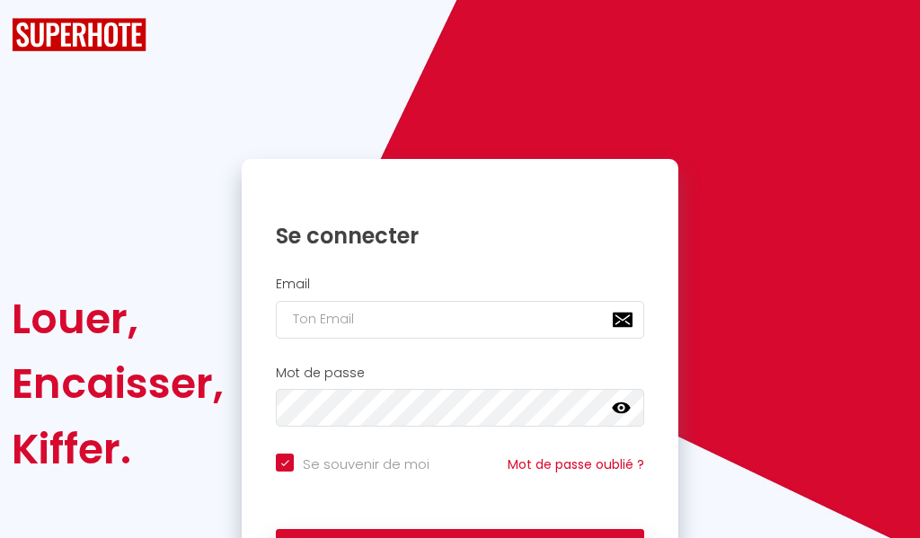
checkbox input "true"
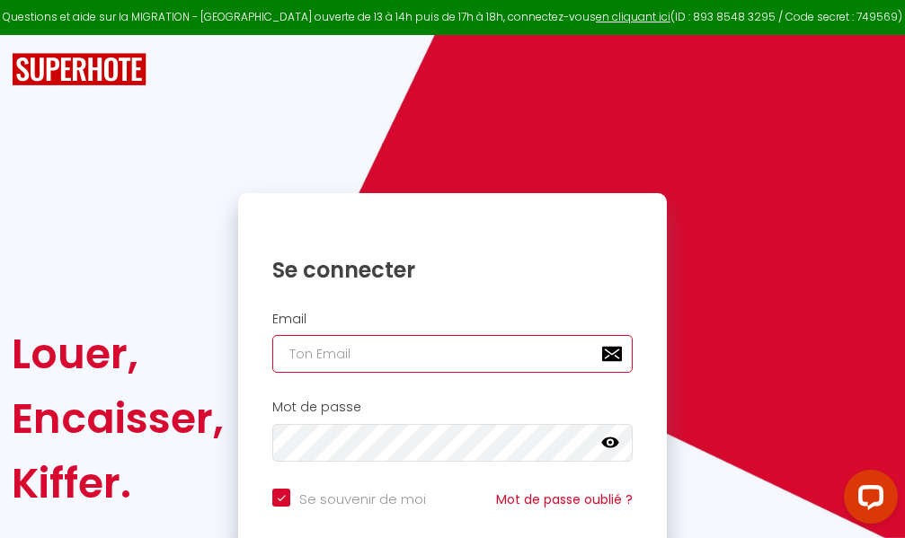
click at [391, 346] on input "email" at bounding box center [452, 354] width 360 height 38
type input "m"
checkbox input "true"
type input "ma"
checkbox input "true"
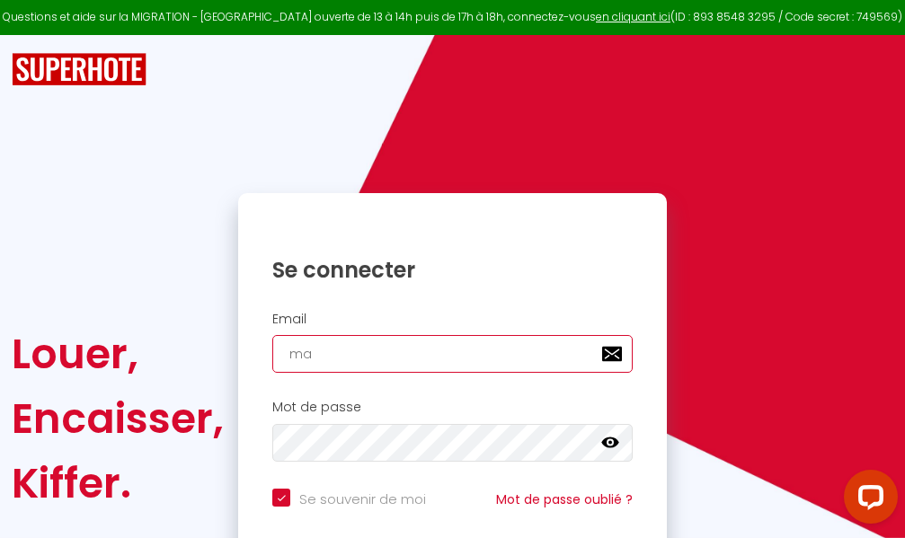
type input "mar"
checkbox input "true"
type input "marc"
checkbox input "true"
type input "marcd"
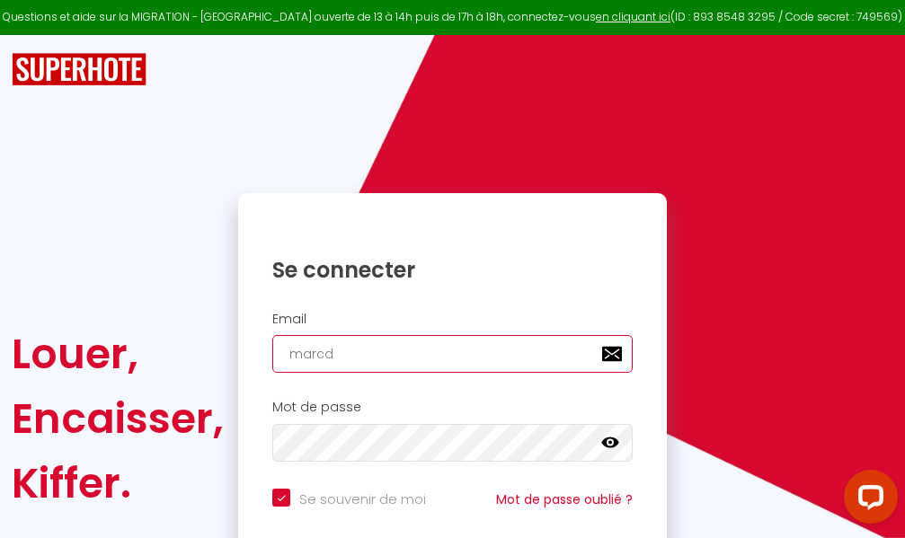
checkbox input "true"
type input "marcdp"
checkbox input "true"
type input "marcdpo"
checkbox input "true"
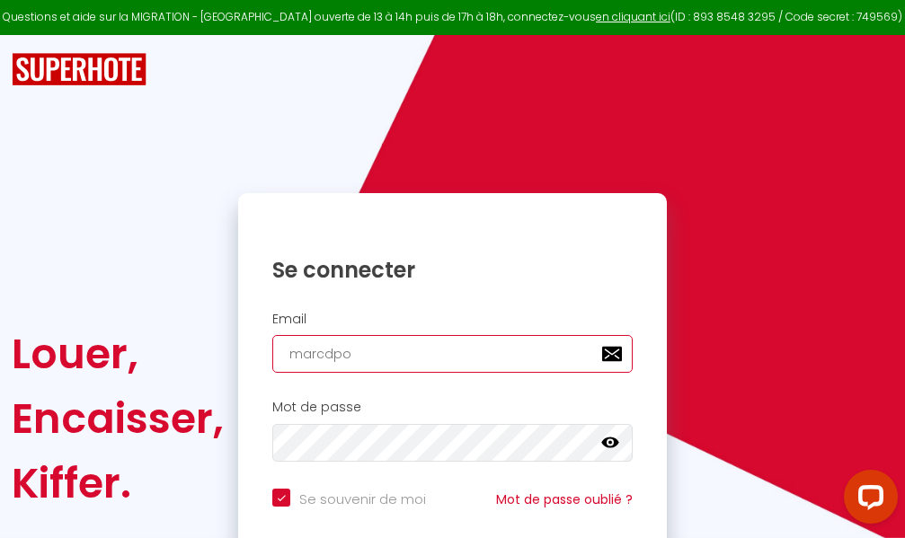
type input "marcdpoz"
checkbox input "true"
type input "marcdpoz."
checkbox input "true"
type input "marcdpoz.l"
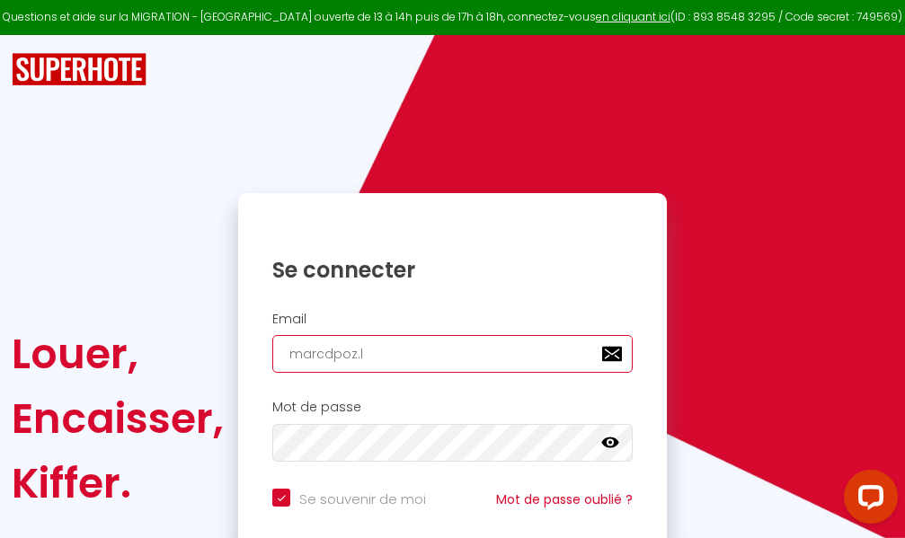
checkbox input "true"
type input "marcdpoz.lo"
checkbox input "true"
type input "marcdpoz.loc"
checkbox input "true"
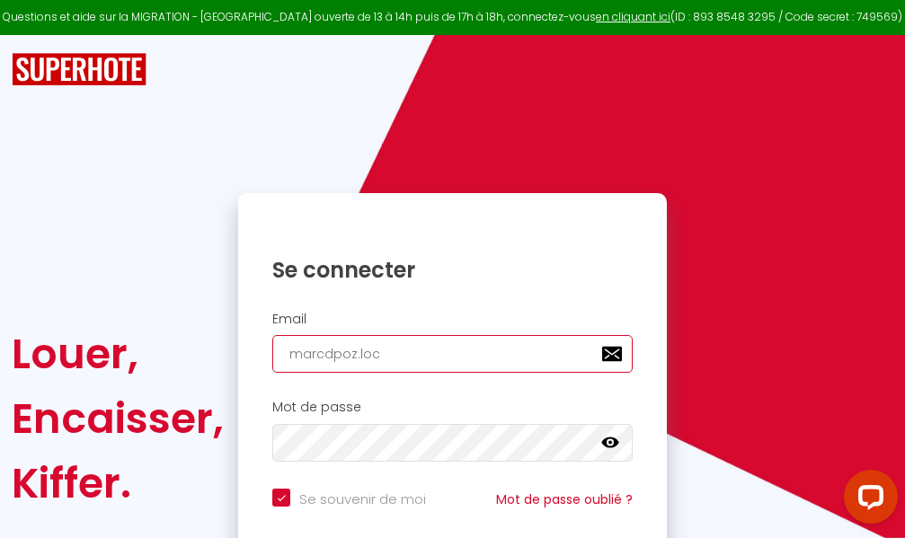
type input "marcdpoz.loca"
checkbox input "true"
type input "marcdpoz.locat"
checkbox input "true"
type input "marcdpoz.locati"
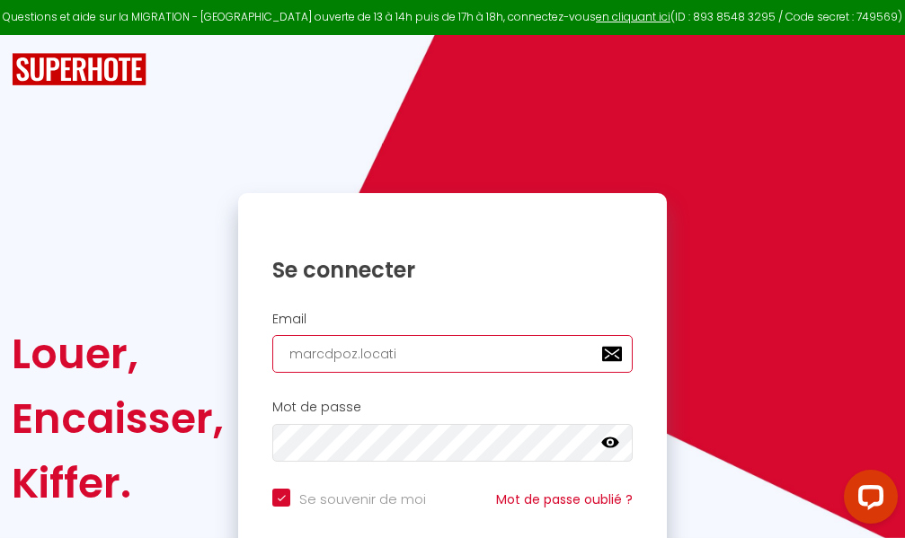
checkbox input "true"
type input "marcdpoz.locatio"
checkbox input "true"
type input "marcdpoz.location"
checkbox input "true"
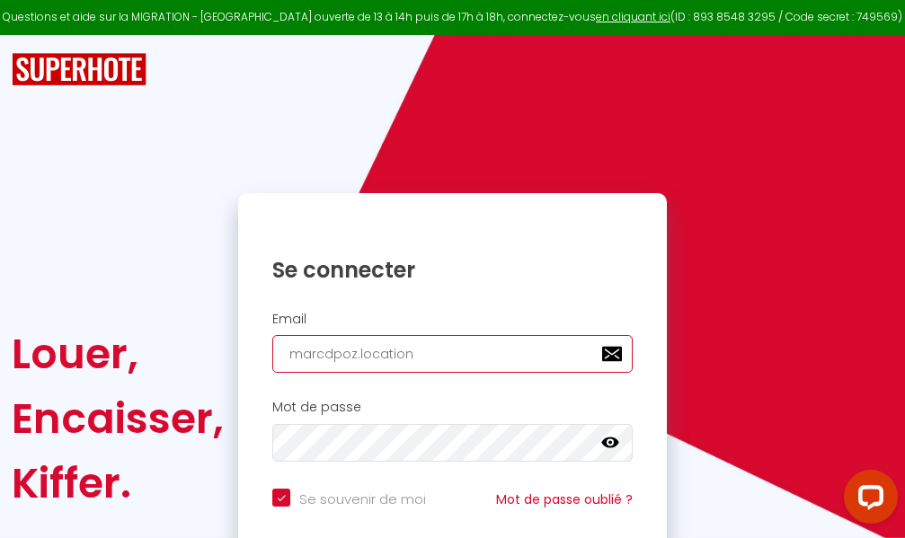
type input "marcdpoz.location@"
checkbox input "true"
type input "marcdpoz.location@g"
checkbox input "true"
type input "marcdpoz.location@gm"
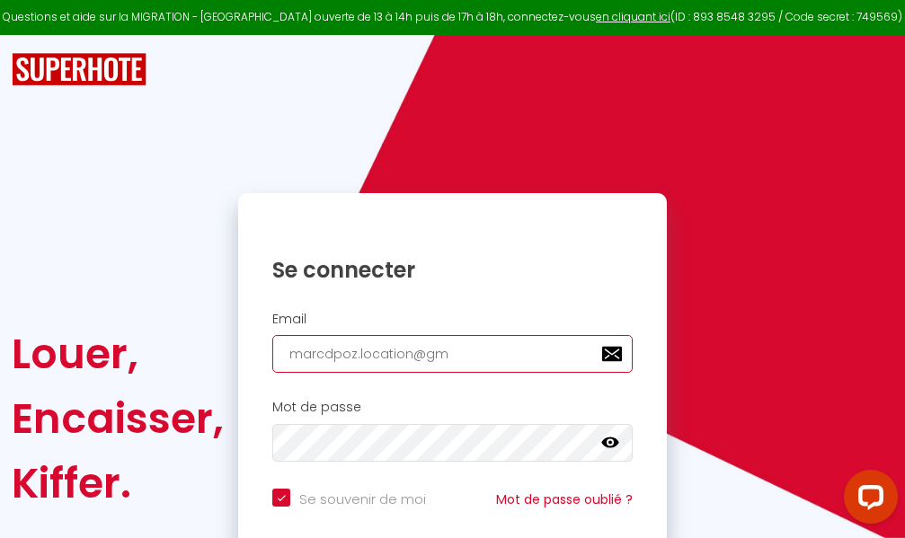
checkbox input "true"
type input "marcdpoz.location@gma"
checkbox input "true"
type input "marcdpoz.location@gmai"
checkbox input "true"
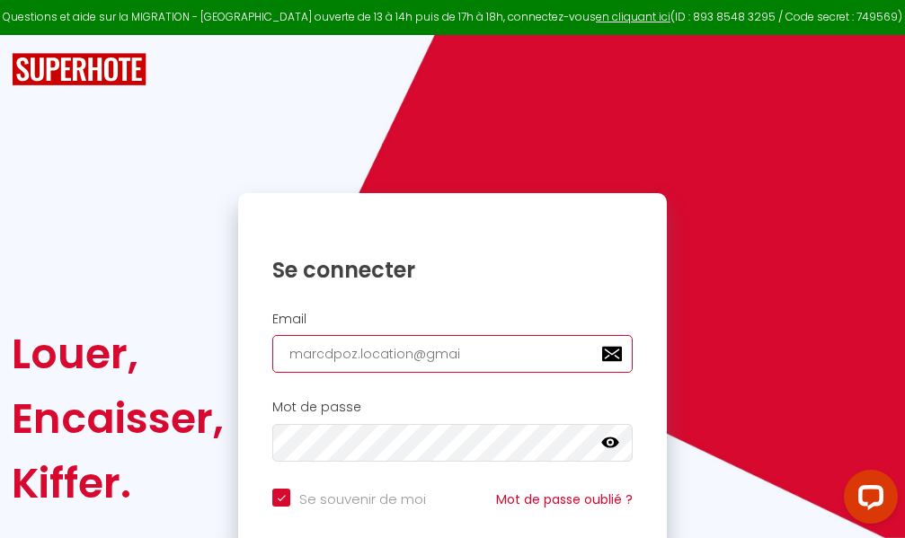
type input "[EMAIL_ADDRESS]"
checkbox input "true"
type input "[EMAIL_ADDRESS]."
checkbox input "true"
type input "marcdpoz.location@gmail.c"
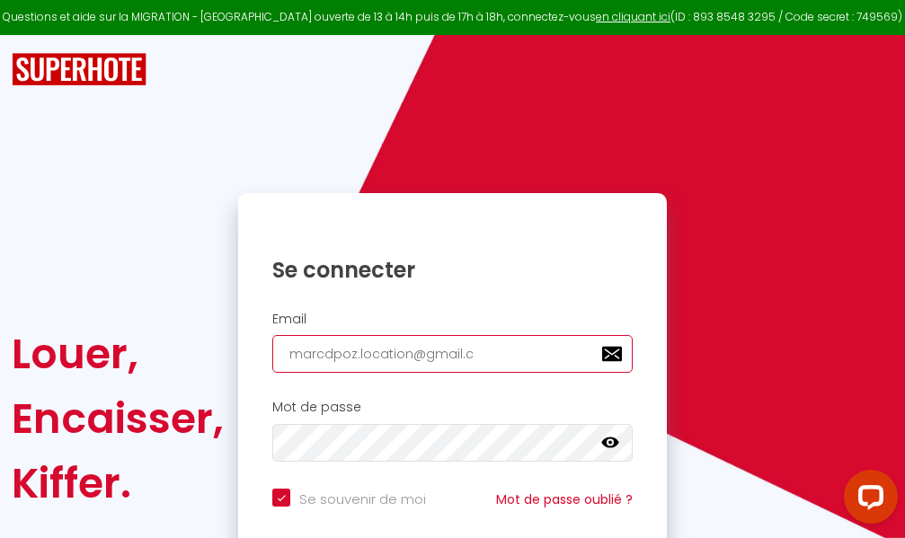
checkbox input "true"
type input "[EMAIL_ADDRESS][DOMAIN_NAME]"
checkbox input "true"
type input "[EMAIL_ADDRESS][DOMAIN_NAME]"
checkbox input "true"
